Goal: Obtain resource: Obtain resource

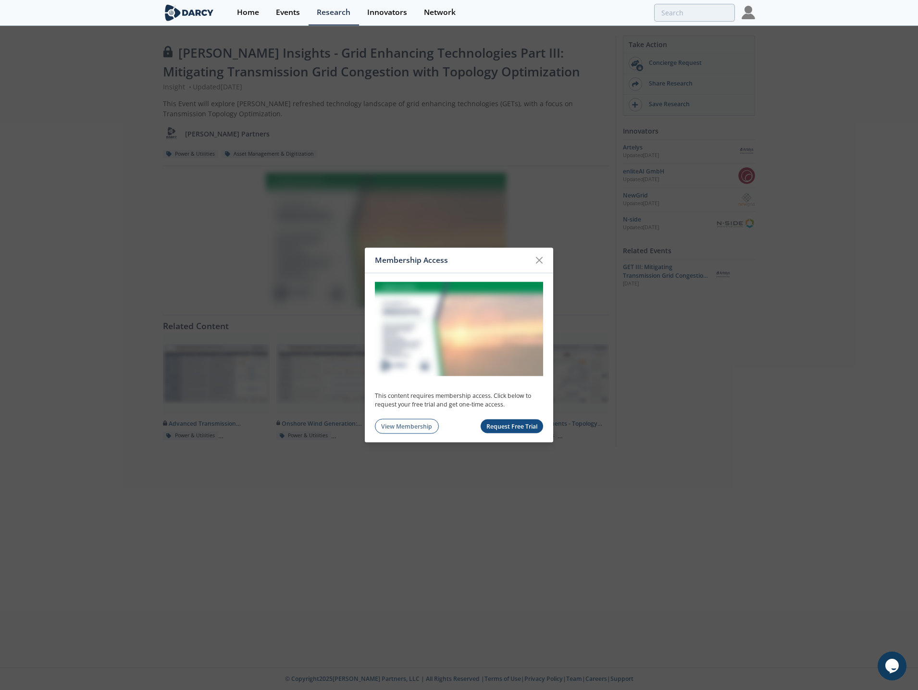
drag, startPoint x: 538, startPoint y: 255, endPoint x: 755, endPoint y: 3, distance: 332.9
click at [538, 255] on icon at bounding box center [539, 261] width 12 height 12
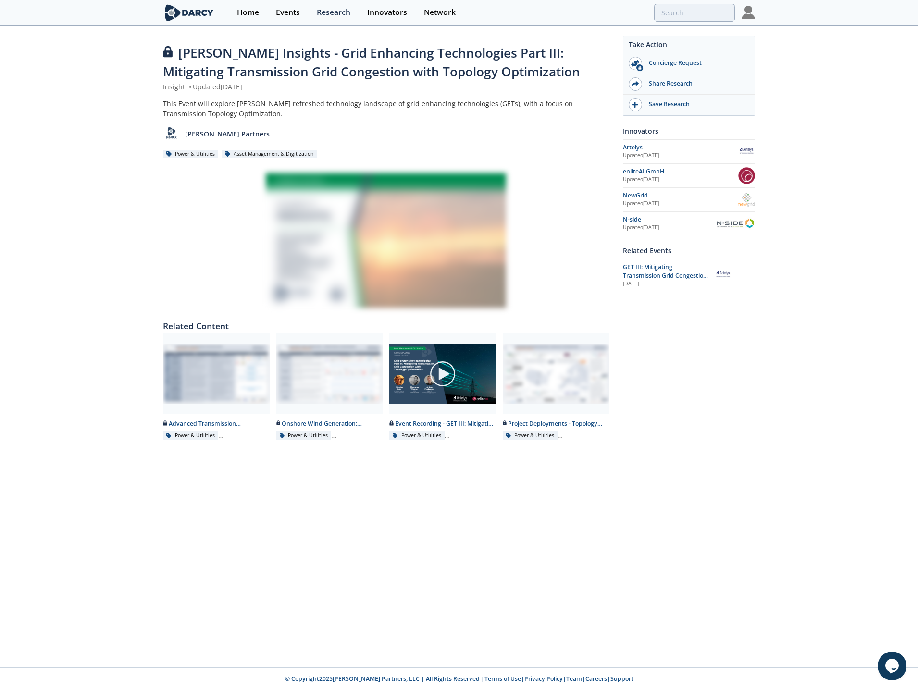
click at [747, 12] on img at bounding box center [747, 12] width 13 height 13
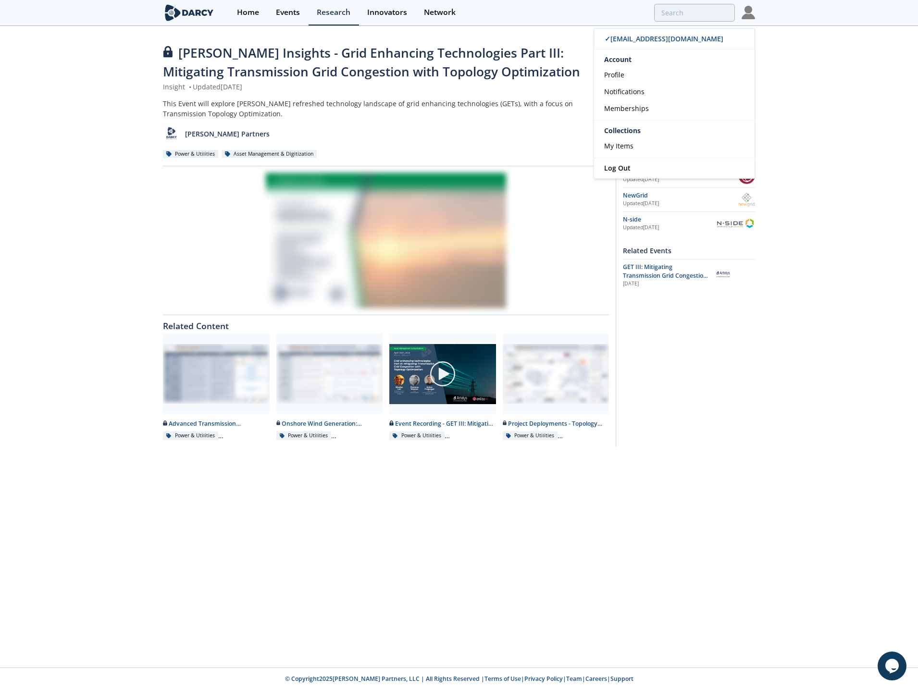
click at [723, 396] on div "Take Action Concierge Request Share Research Save Research Innovators Artelys U…" at bounding box center [684, 241] width 139 height 411
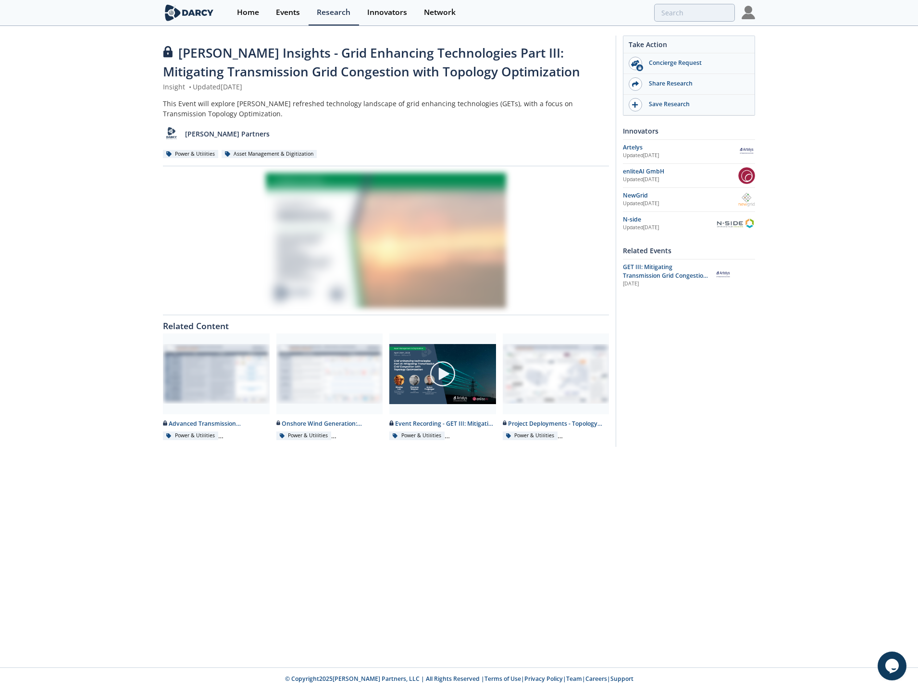
click at [332, 234] on div at bounding box center [386, 240] width 446 height 135
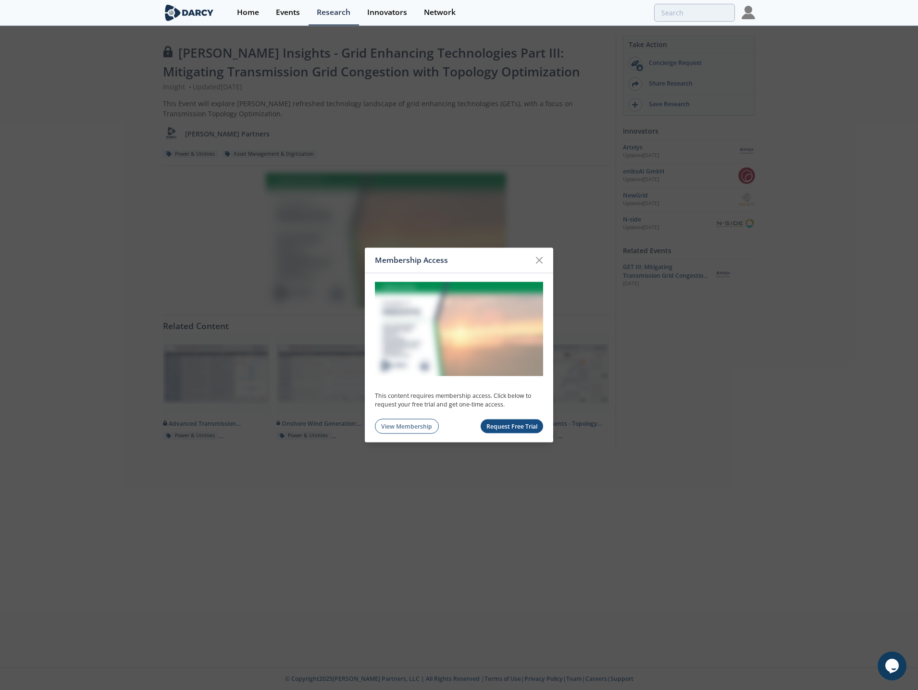
click at [529, 422] on button "Request Free Trial" at bounding box center [511, 426] width 63 height 14
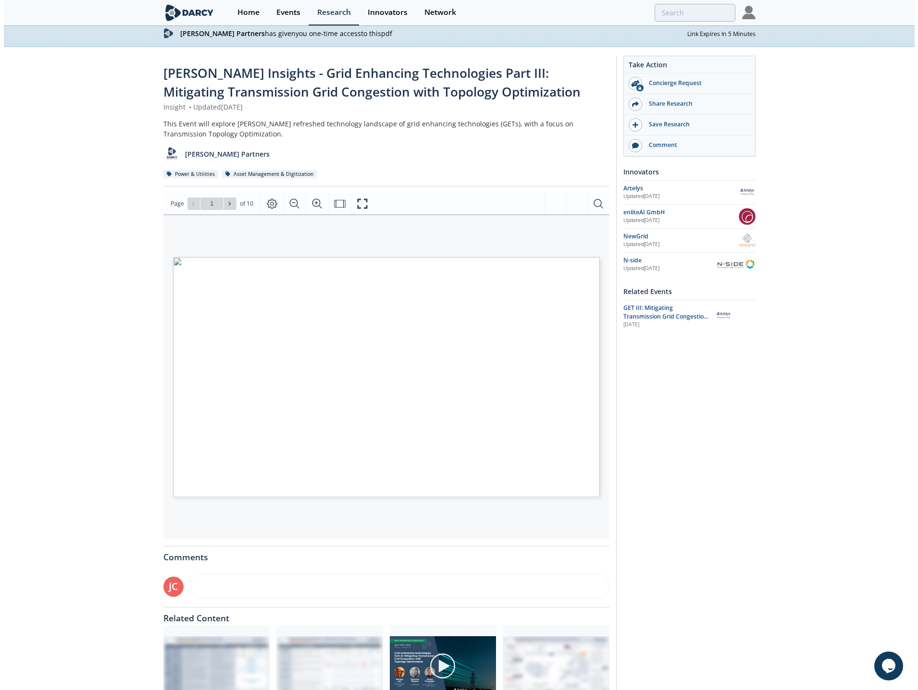
scroll to position [48, 0]
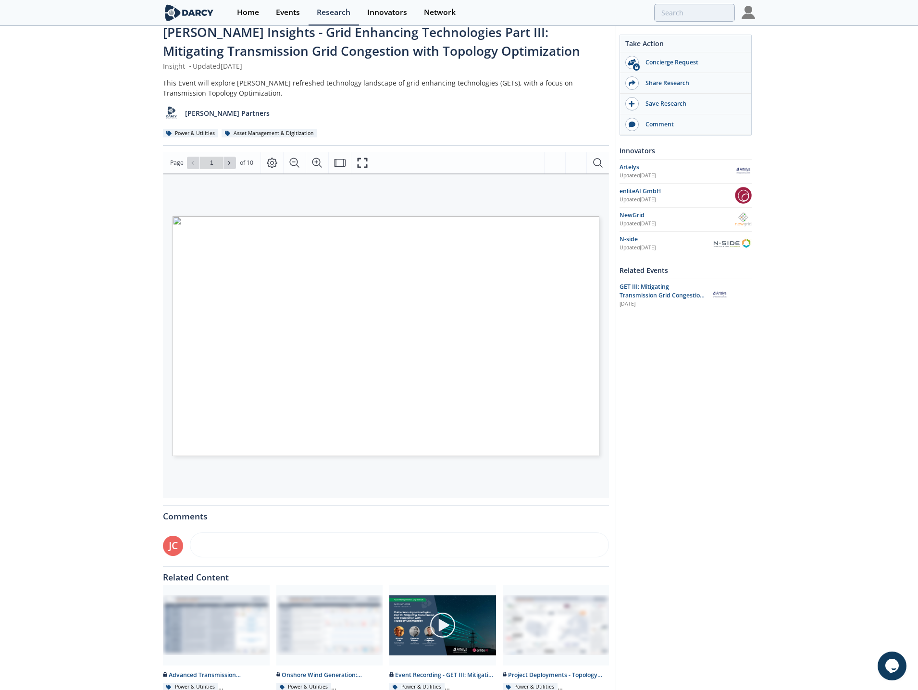
type input "2"
click at [230, 160] on icon at bounding box center [229, 163] width 6 height 6
type input "3"
click at [230, 160] on icon at bounding box center [229, 163] width 6 height 6
type input "4"
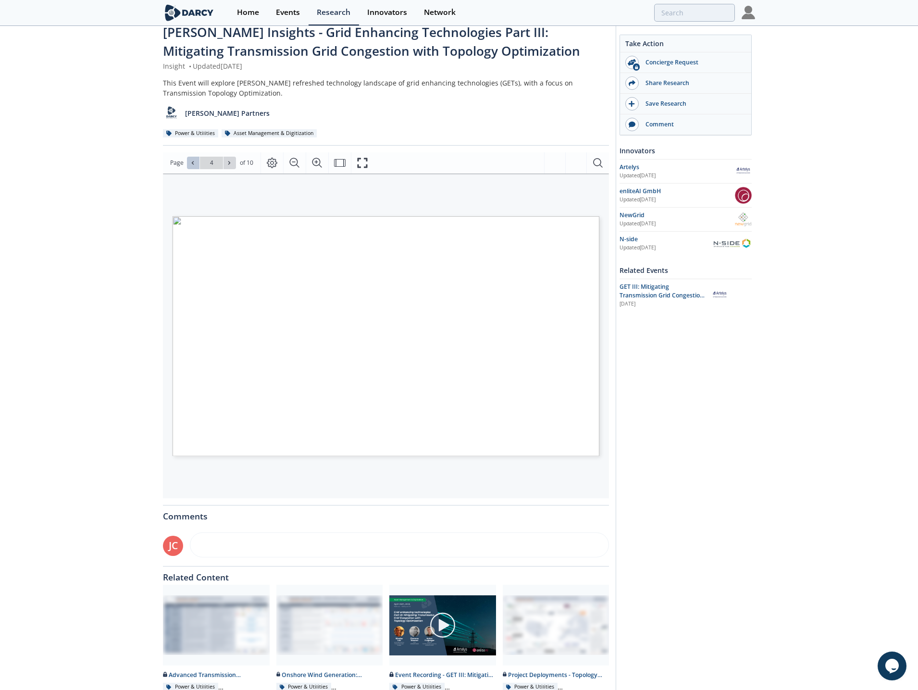
click at [193, 163] on icon at bounding box center [193, 163] width 6 height 6
type input "3"
click at [357, 163] on icon "Fullscreen" at bounding box center [363, 163] width 12 height 12
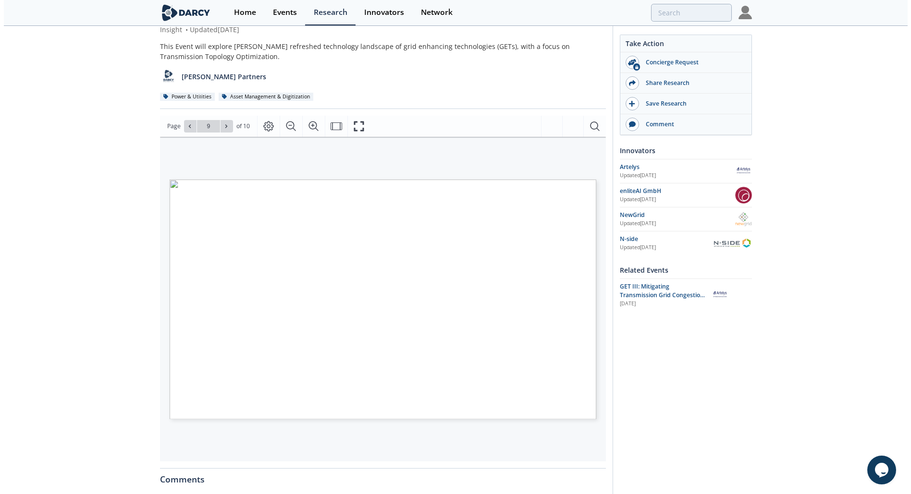
scroll to position [124, 0]
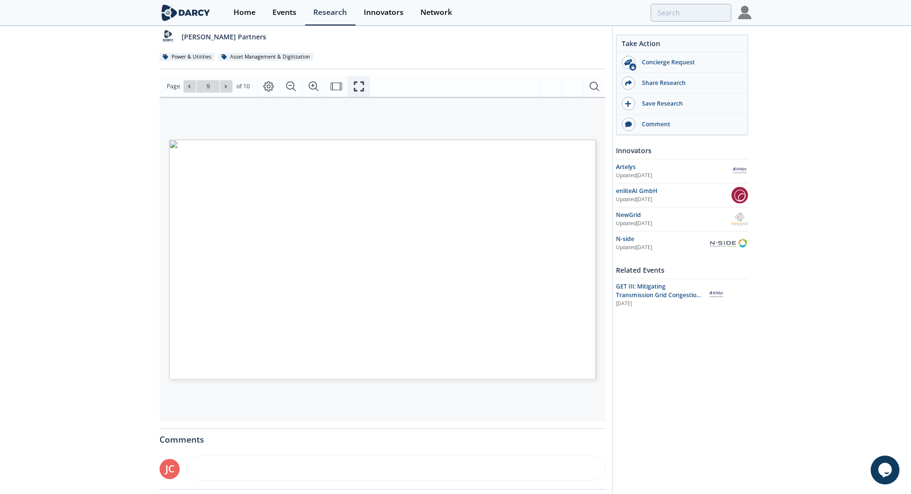
click at [354, 83] on icon "Fullscreen" at bounding box center [359, 86] width 10 height 10
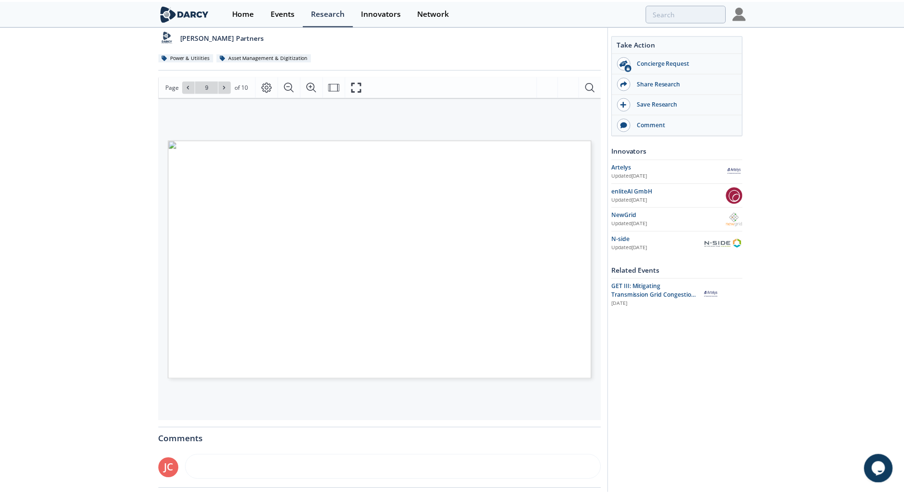
scroll to position [0, 0]
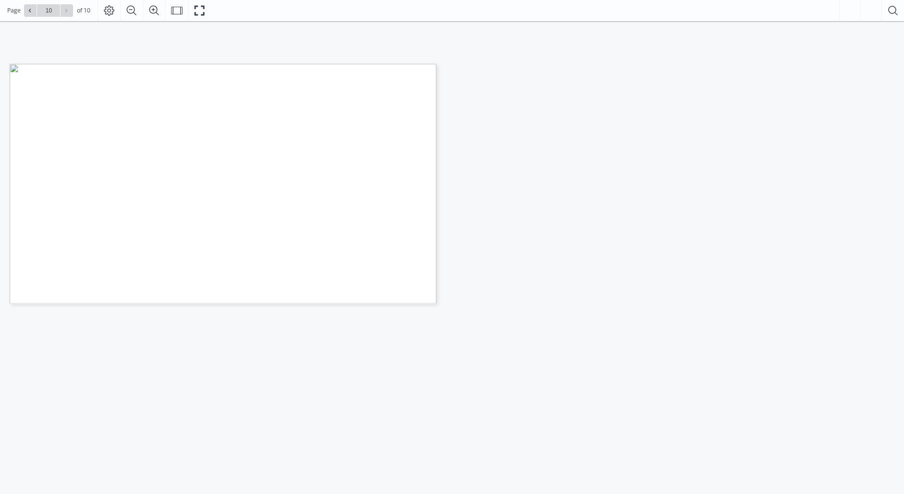
scroll to position [80, 0]
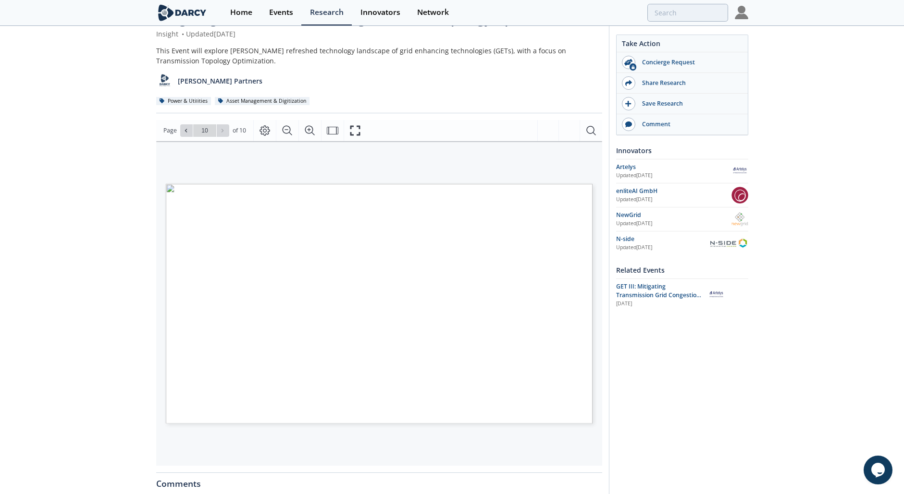
click at [121, 250] on div "[PERSON_NAME] Insights - Grid Enhancing Technologies ​Part III:​ Mitigating Tra…" at bounding box center [452, 326] width 904 height 705
